Goal: Task Accomplishment & Management: Manage account settings

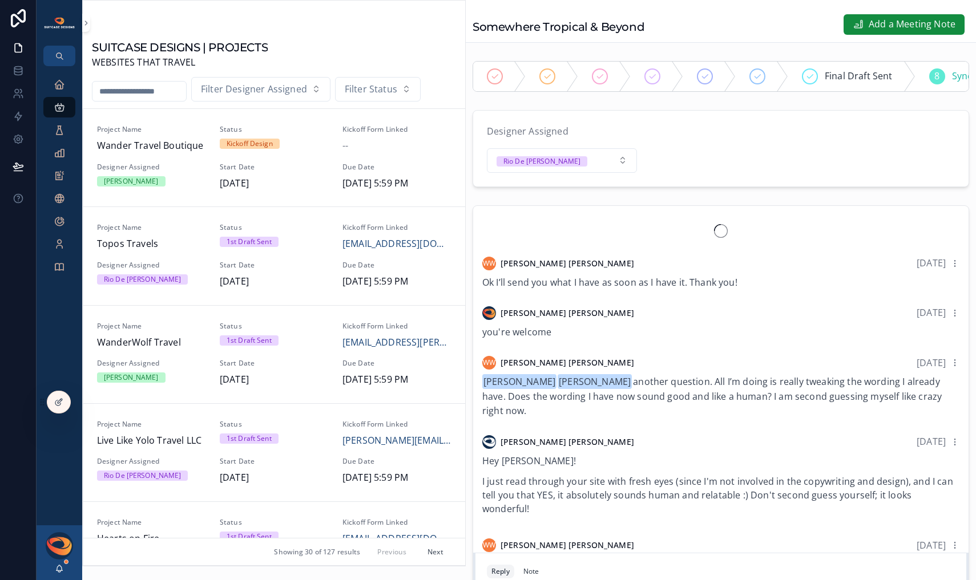
scroll to position [1255, 0]
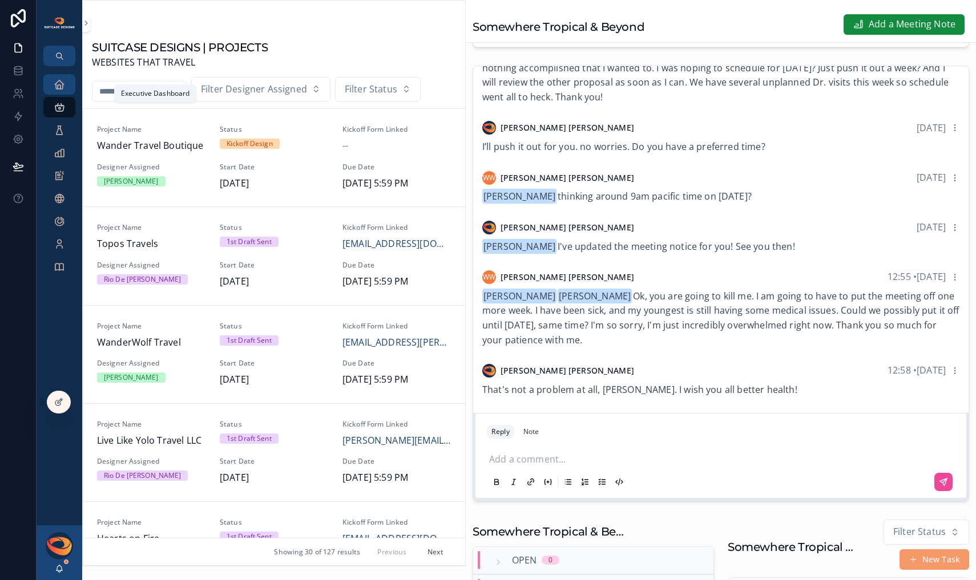
click at [58, 86] on icon "scrollable content" at bounding box center [59, 84] width 11 height 11
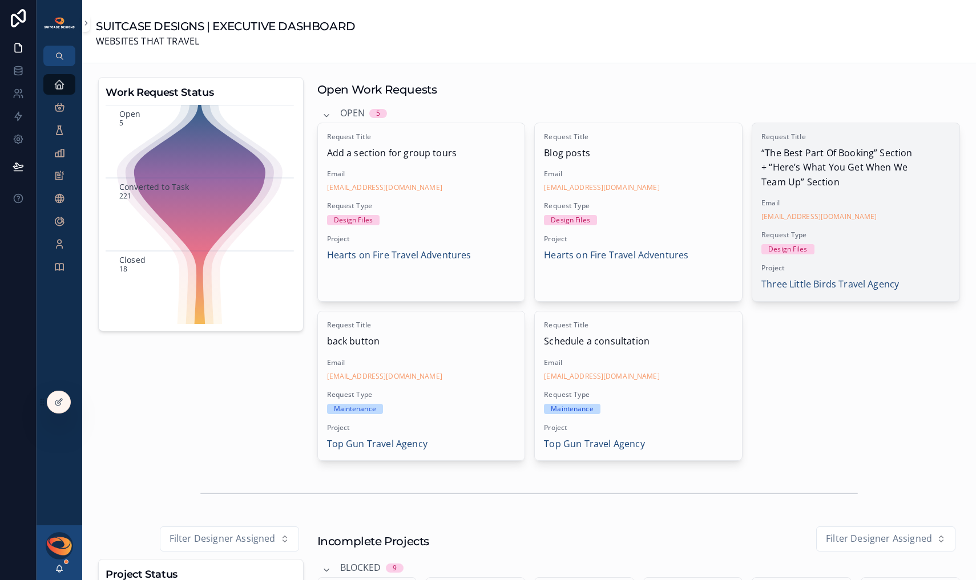
click at [911, 213] on div "[EMAIL_ADDRESS][DOMAIN_NAME]" at bounding box center [855, 216] width 189 height 9
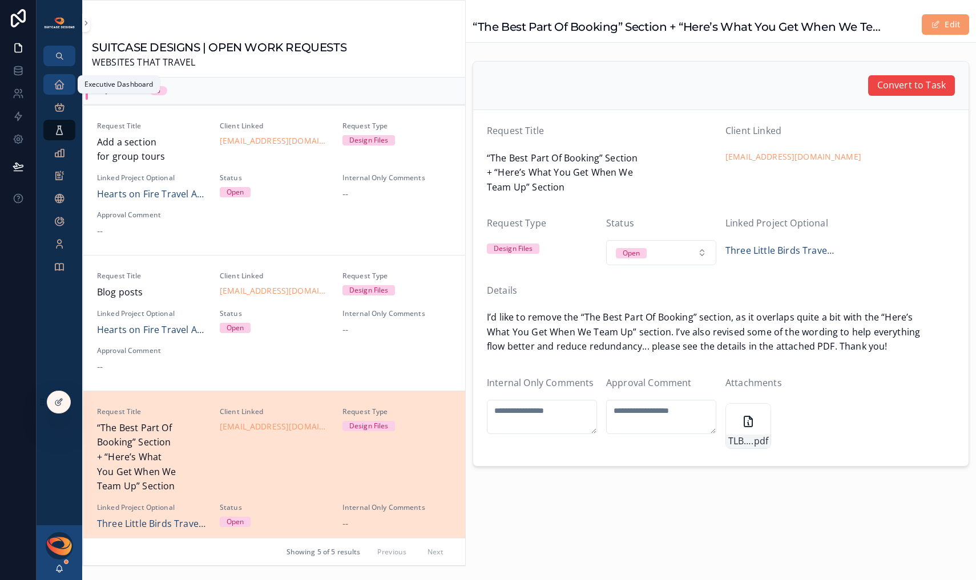
click at [63, 90] on icon "scrollable content" at bounding box center [59, 84] width 11 height 11
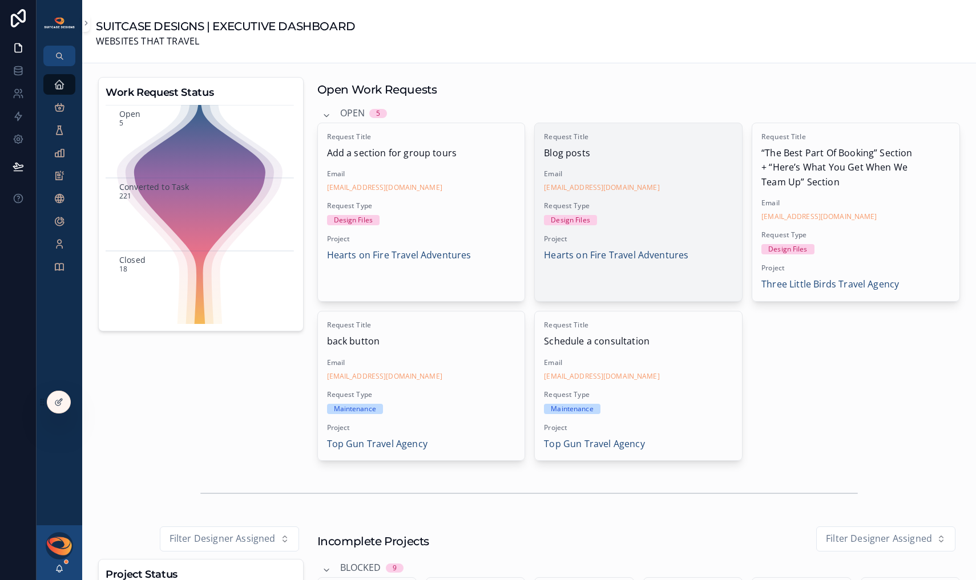
click at [652, 208] on span "Request Type" at bounding box center [638, 205] width 189 height 9
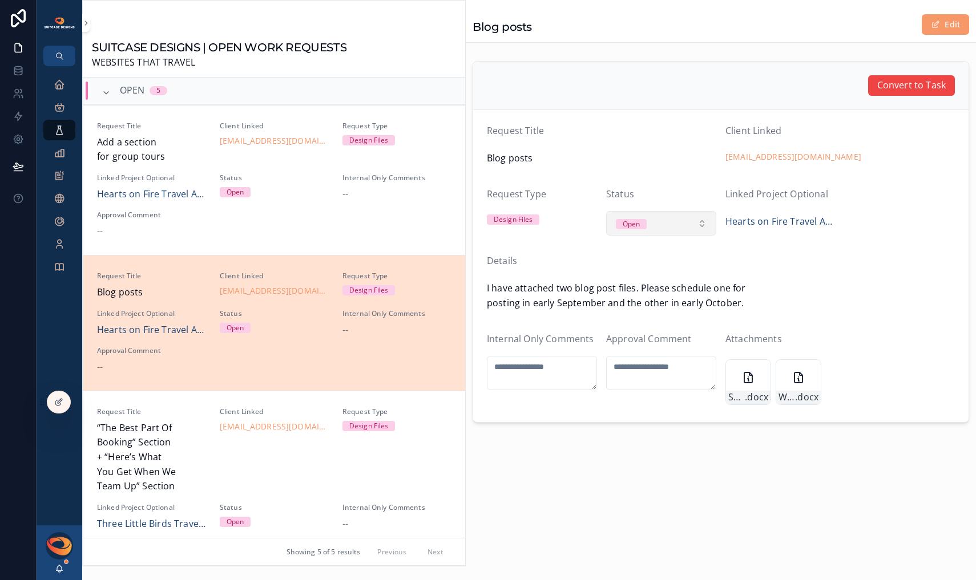
scroll to position [177, 0]
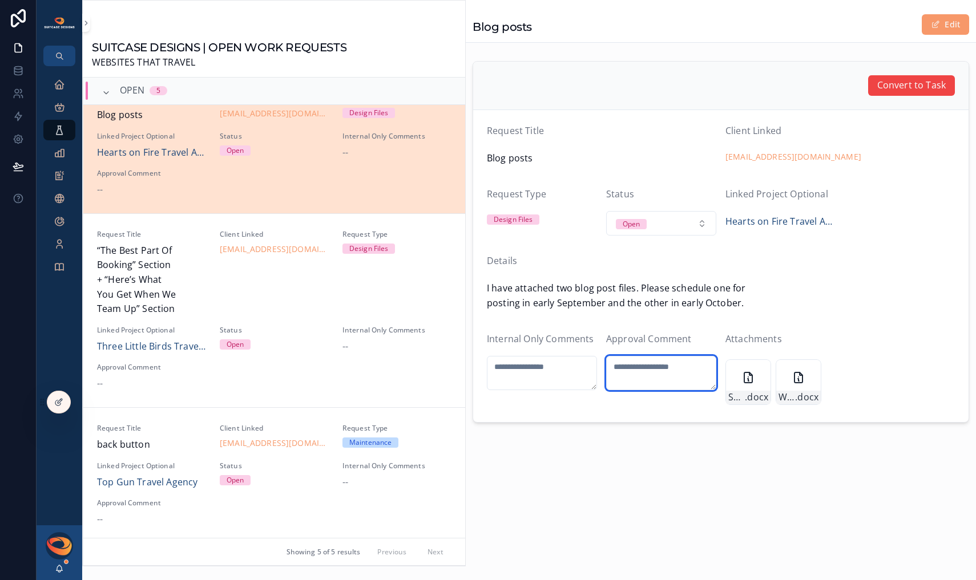
click at [647, 370] on textarea "scrollable content" at bounding box center [661, 373] width 110 height 34
type textarea "**********"
click at [904, 87] on span "Convert to Task" at bounding box center [911, 85] width 68 height 15
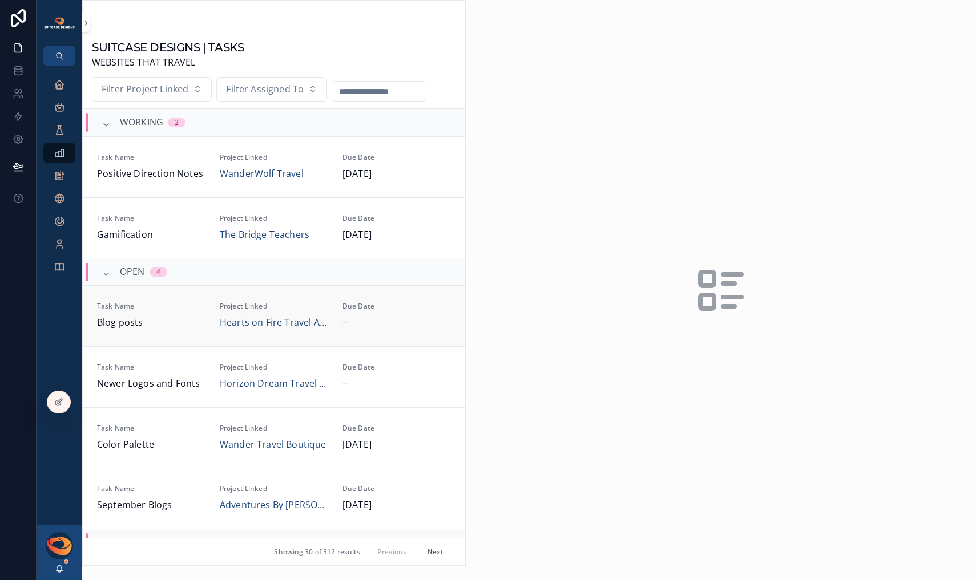
click at [191, 320] on span "Blog posts" at bounding box center [151, 322] width 109 height 15
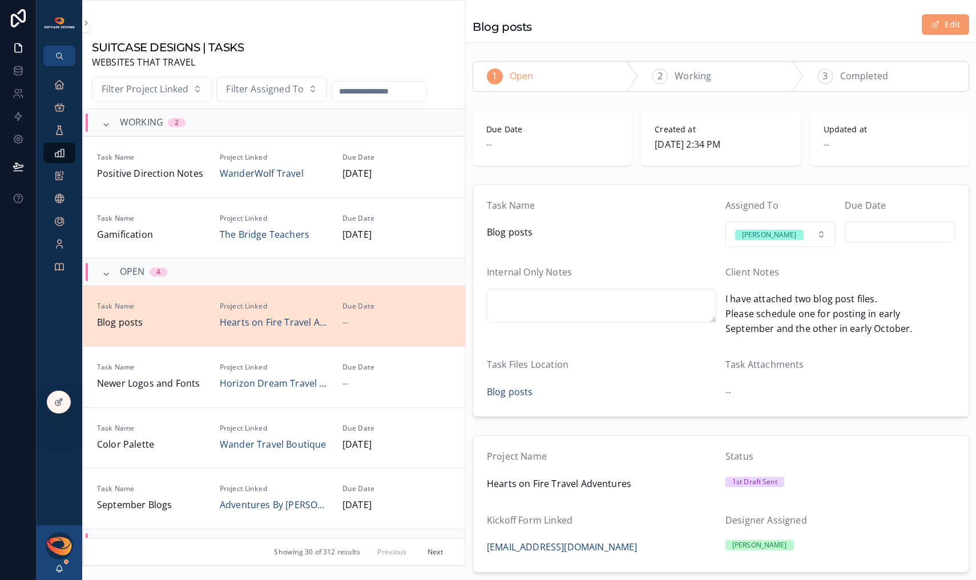
click at [881, 232] on input "scrollable content" at bounding box center [899, 232] width 109 height 16
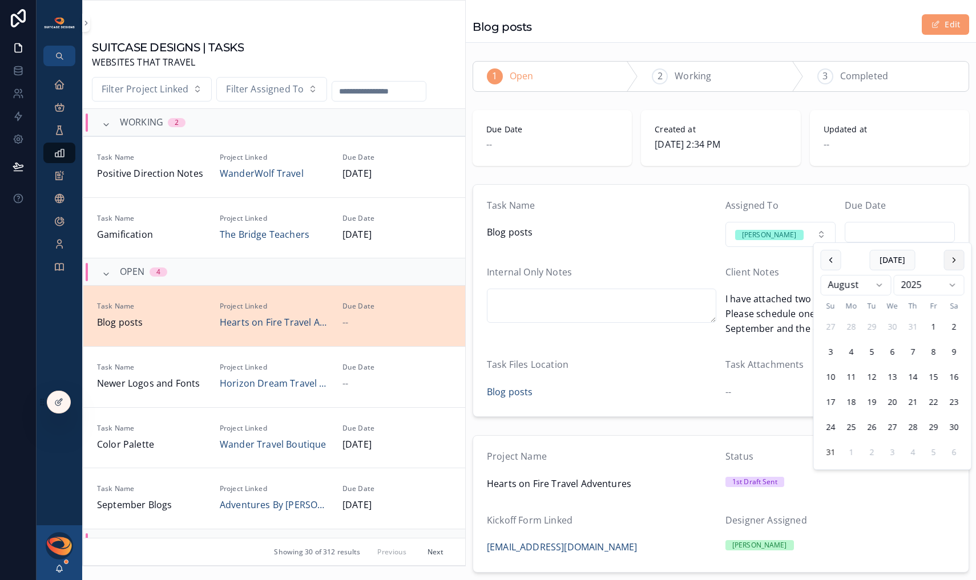
click at [956, 264] on button "scrollable content" at bounding box center [954, 260] width 21 height 21
click at [855, 329] on button "1" at bounding box center [851, 327] width 21 height 21
type input "********"
click at [689, 250] on form "Task Name Blog posts Assigned To [PERSON_NAME] Due Date ******** Internal Only …" at bounding box center [720, 301] width 495 height 232
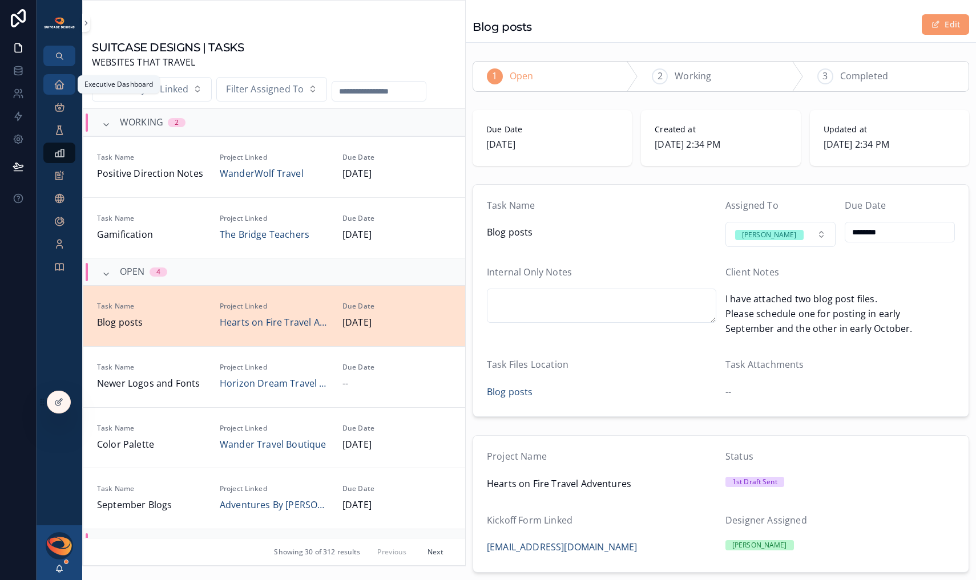
click at [57, 87] on icon "scrollable content" at bounding box center [59, 84] width 11 height 11
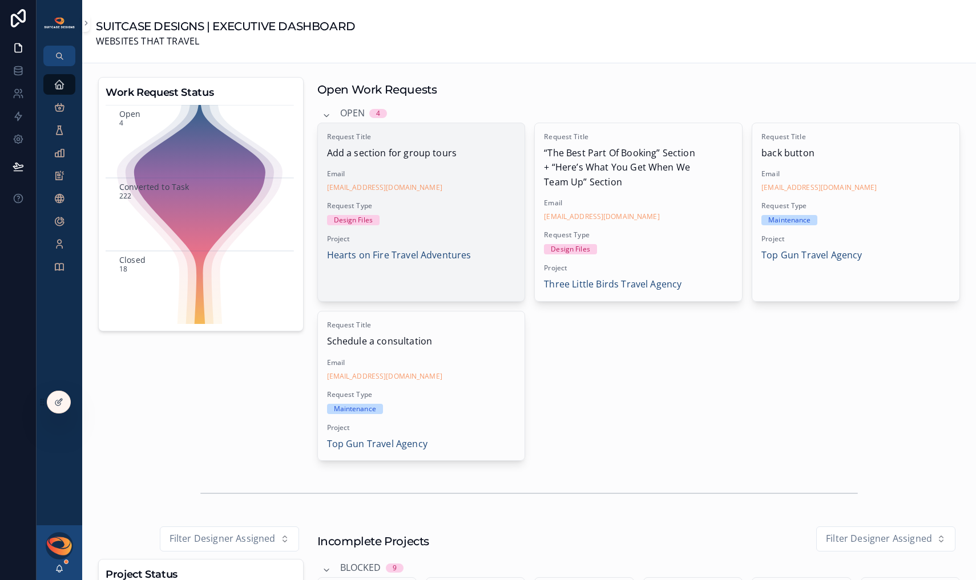
click at [473, 212] on div "Request Type Design Files" at bounding box center [421, 213] width 189 height 24
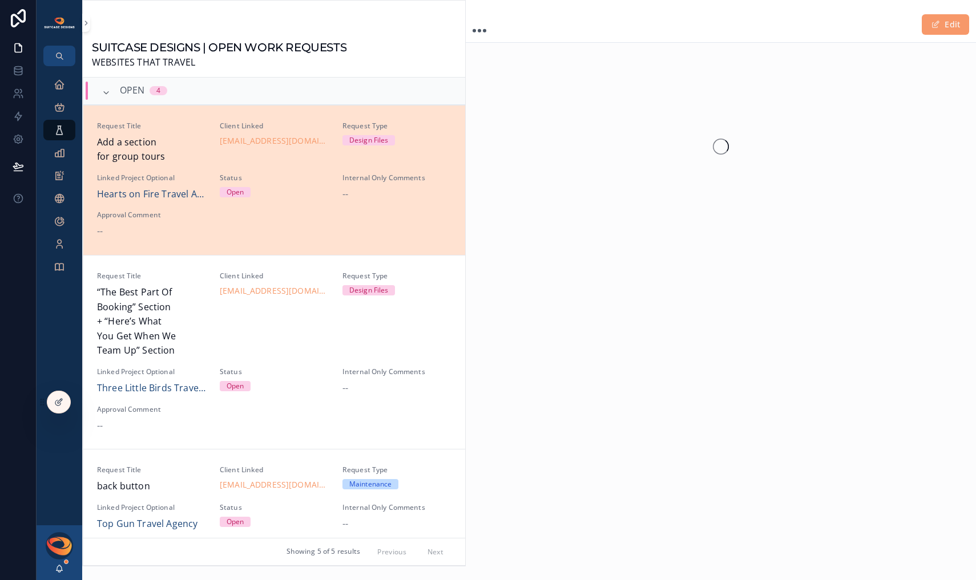
scroll to position [27, 0]
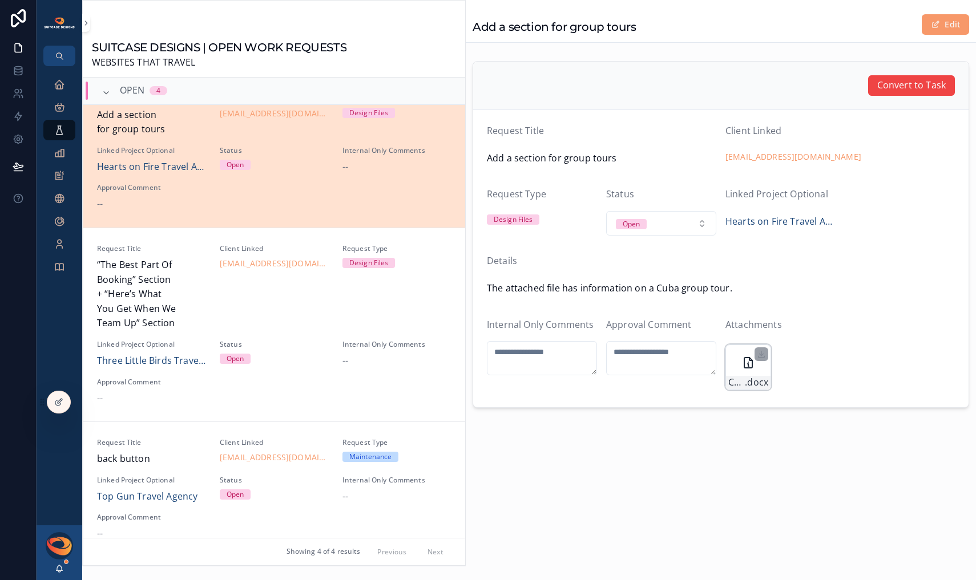
click at [747, 364] on icon "scrollable content" at bounding box center [747, 365] width 1 height 2
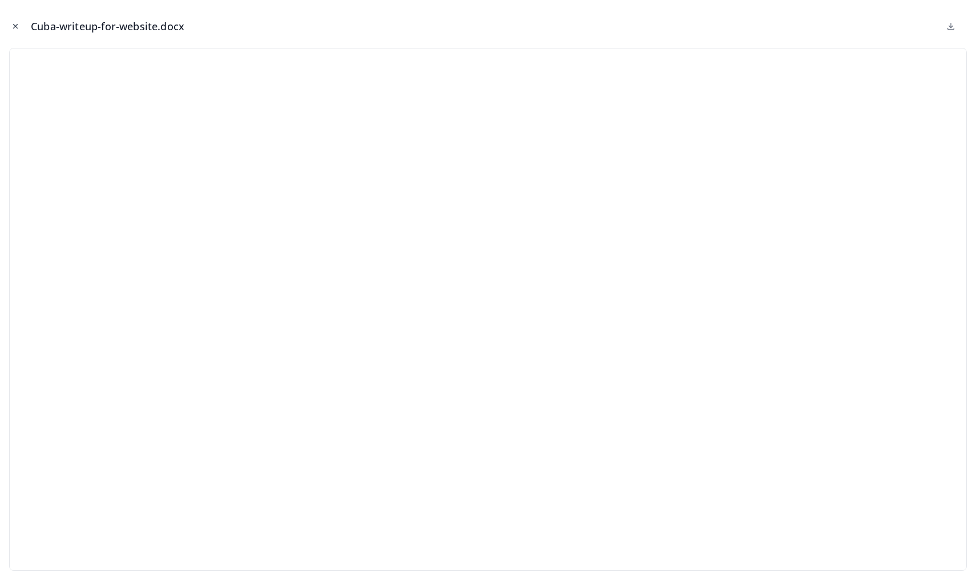
click at [15, 25] on icon "Close modal" at bounding box center [15, 26] width 8 height 8
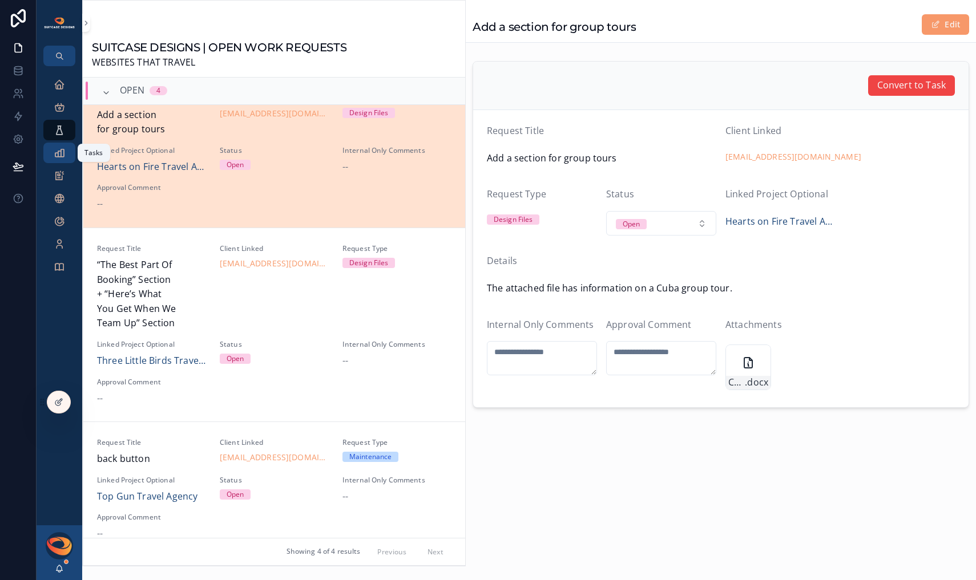
click at [58, 161] on div "Tasks" at bounding box center [59, 153] width 18 height 18
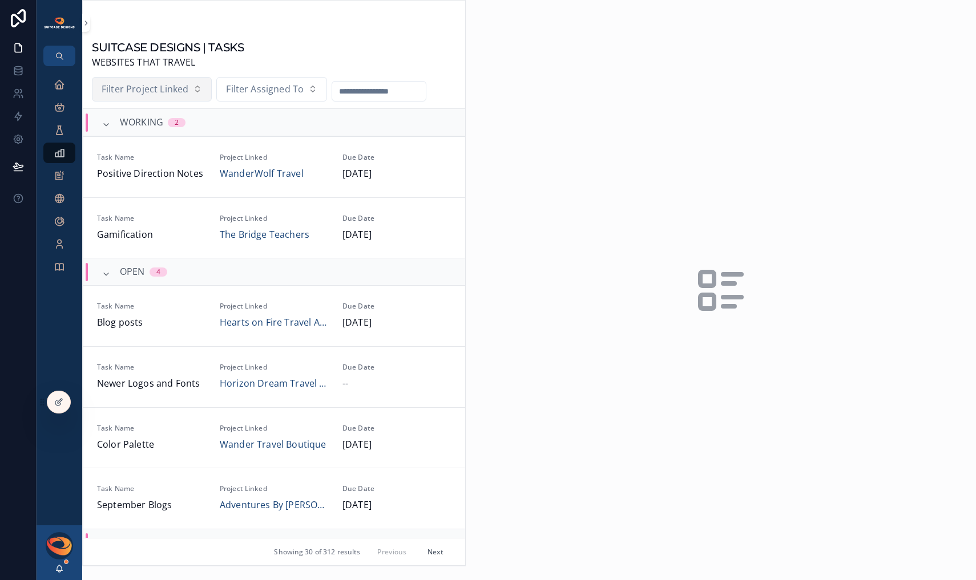
click at [186, 91] on span "Filter Project Linked" at bounding box center [145, 89] width 87 height 15
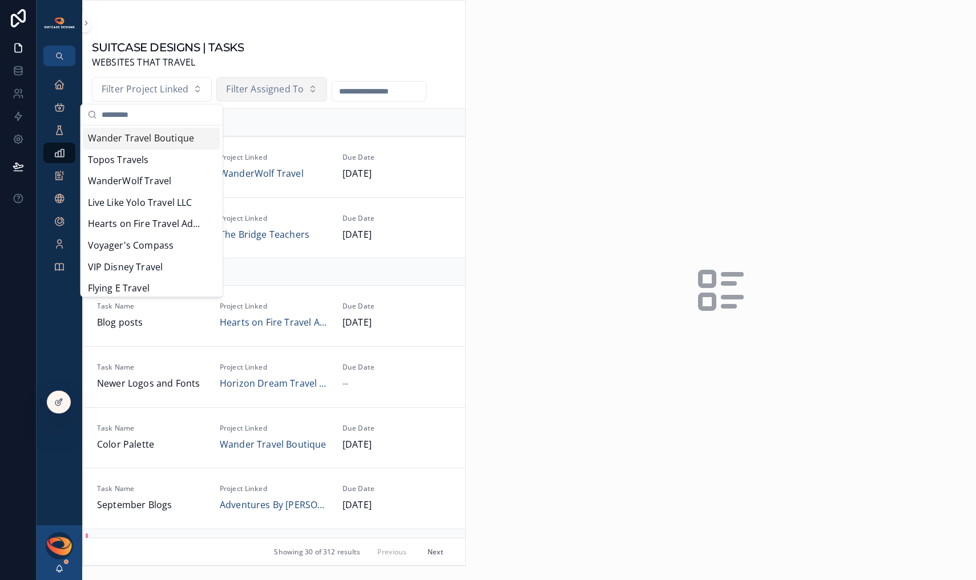
click at [262, 94] on span "Filter Assigned To" at bounding box center [265, 89] width 78 height 15
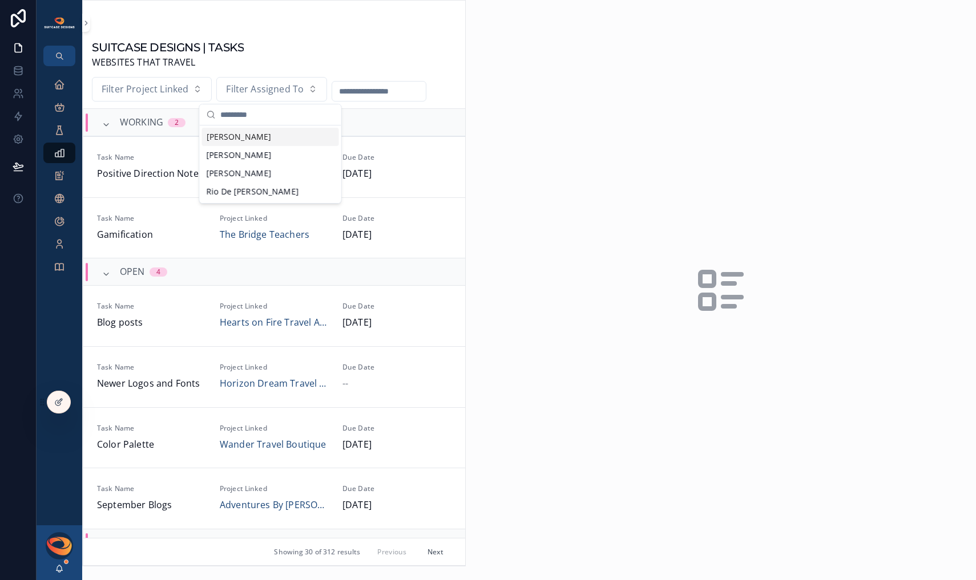
click at [262, 133] on div "[PERSON_NAME]" at bounding box center [270, 137] width 137 height 18
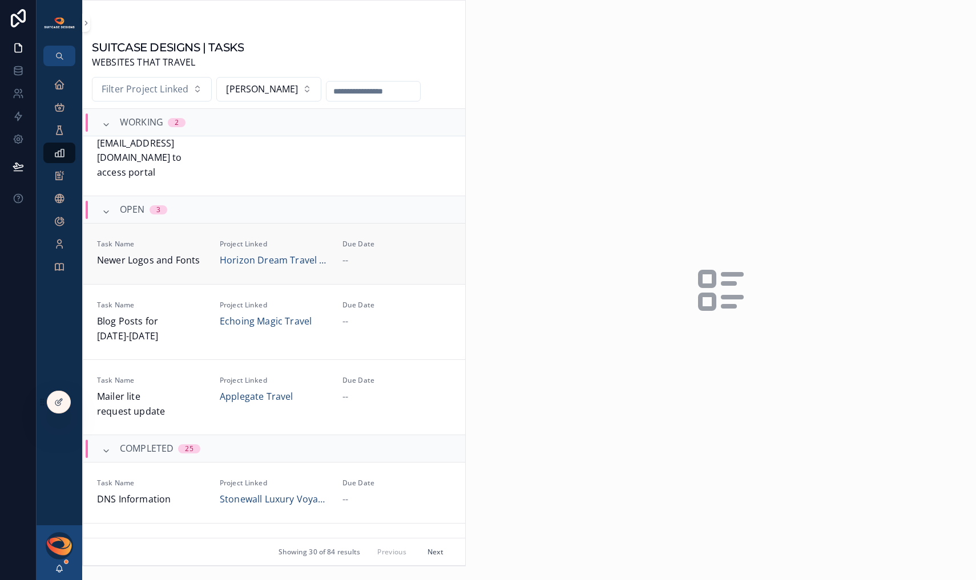
scroll to position [143, 0]
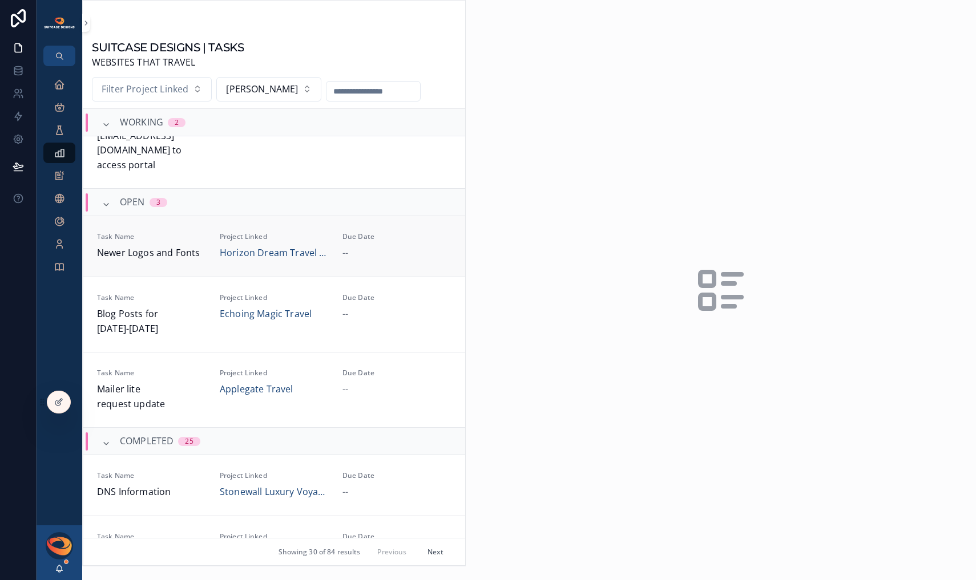
click at [199, 255] on link "Task Name Newer Logos and Fonts Project Linked Horizon Dream Travel LLC Due Dat…" at bounding box center [274, 246] width 382 height 61
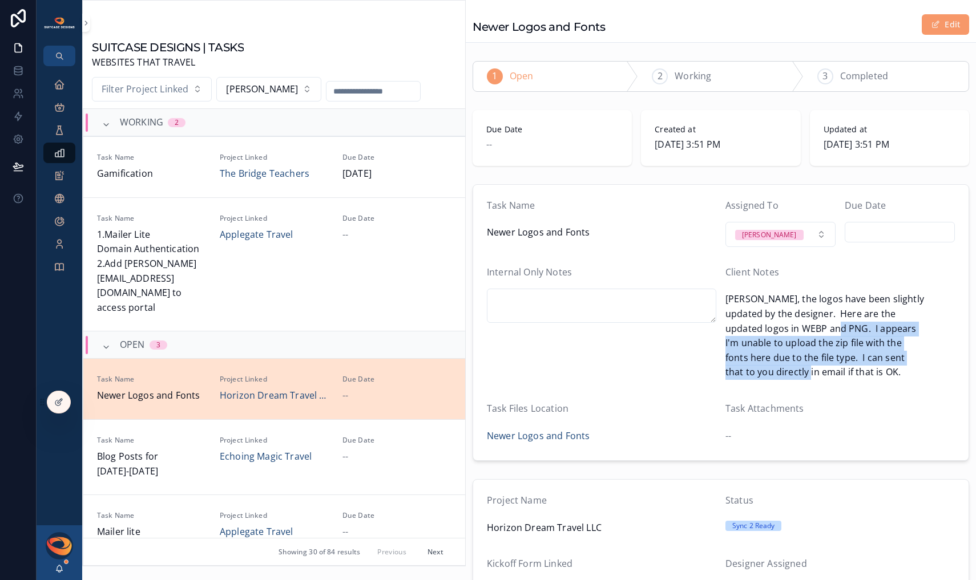
drag, startPoint x: 775, startPoint y: 331, endPoint x: 901, endPoint y: 354, distance: 128.7
click at [871, 355] on span "[PERSON_NAME], the logos have been slightly updated by the designer. Here are t…" at bounding box center [839, 336] width 229 height 88
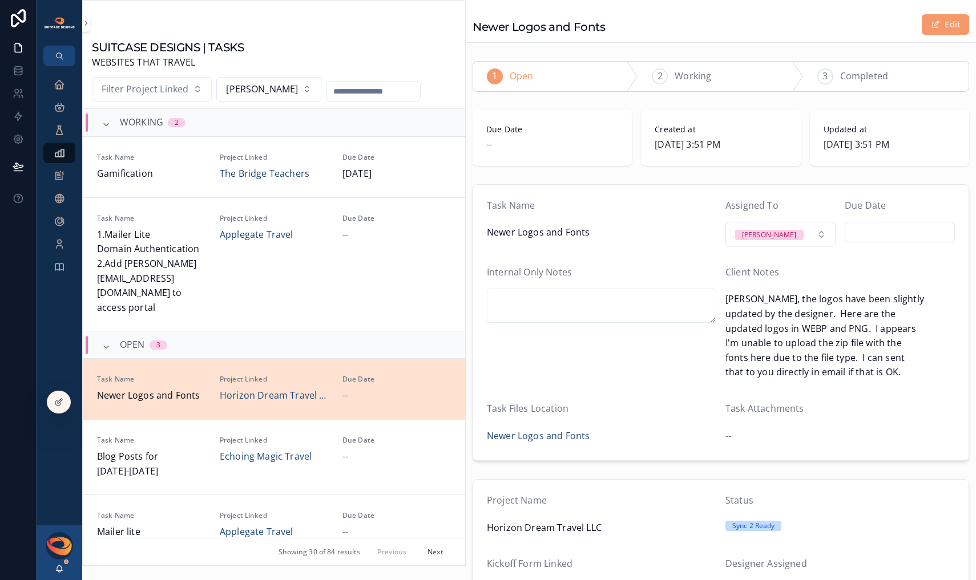
click at [901, 355] on span "[PERSON_NAME], the logos have been slightly updated by the designer. Here are t…" at bounding box center [839, 336] width 229 height 88
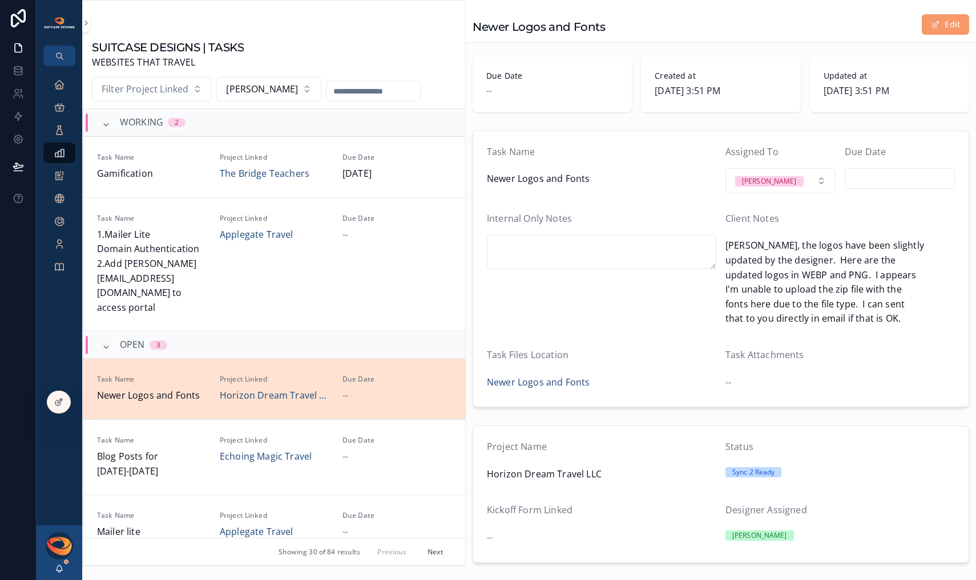
scroll to position [39, 0]
